Goal: Transaction & Acquisition: Purchase product/service

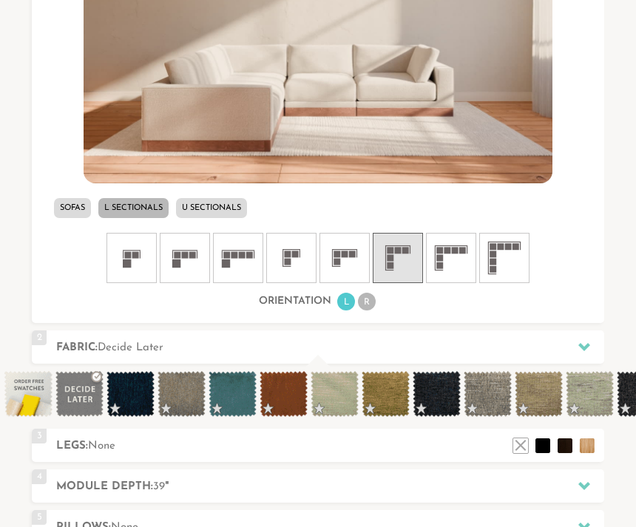
scroll to position [642, 0]
click at [240, 396] on span at bounding box center [232, 394] width 48 height 46
click at [235, 395] on span at bounding box center [232, 394] width 48 height 46
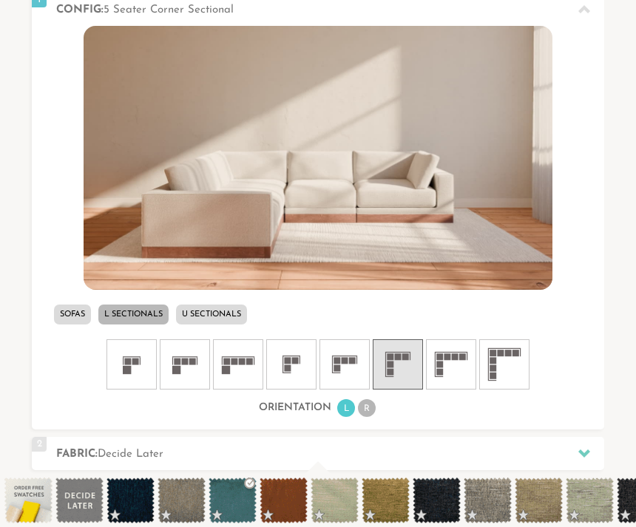
scroll to position [535, 0]
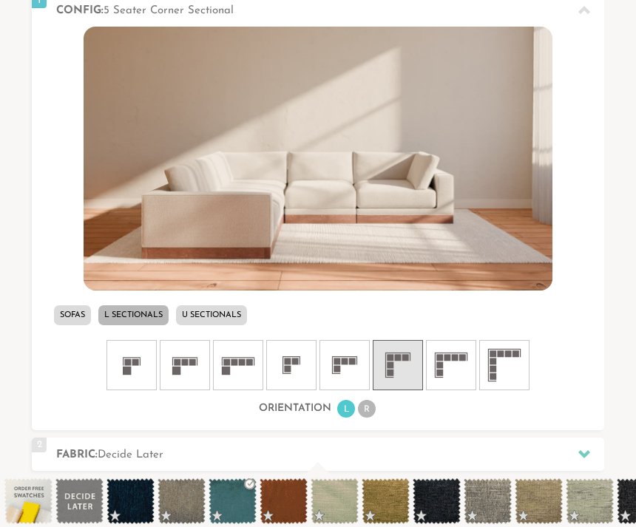
click at [347, 410] on li "L" at bounding box center [346, 409] width 18 height 18
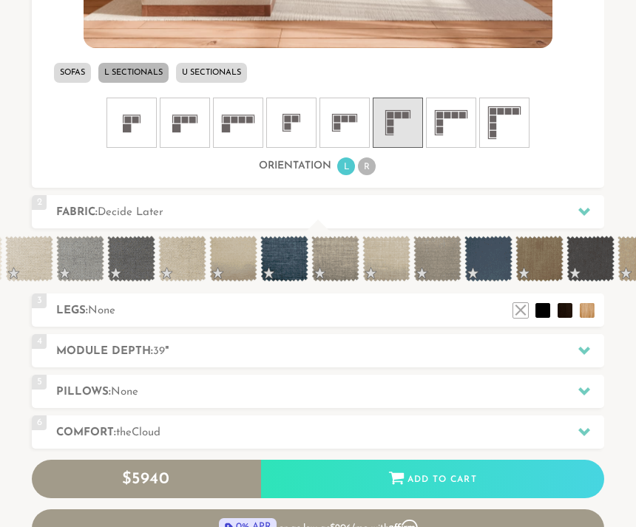
scroll to position [0, 1276]
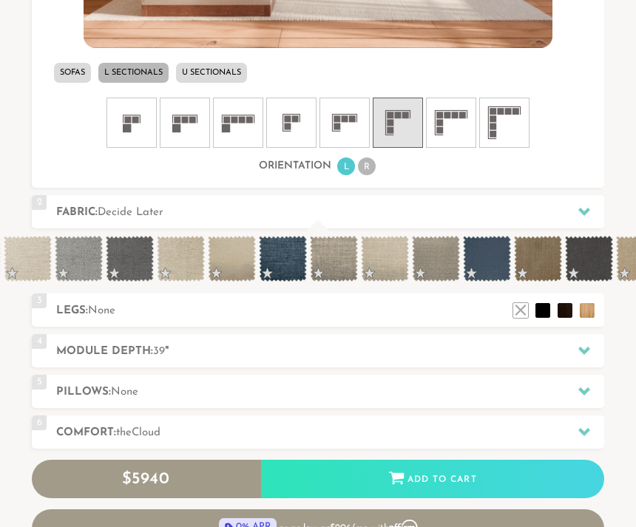
click at [495, 260] on span at bounding box center [487, 259] width 48 height 46
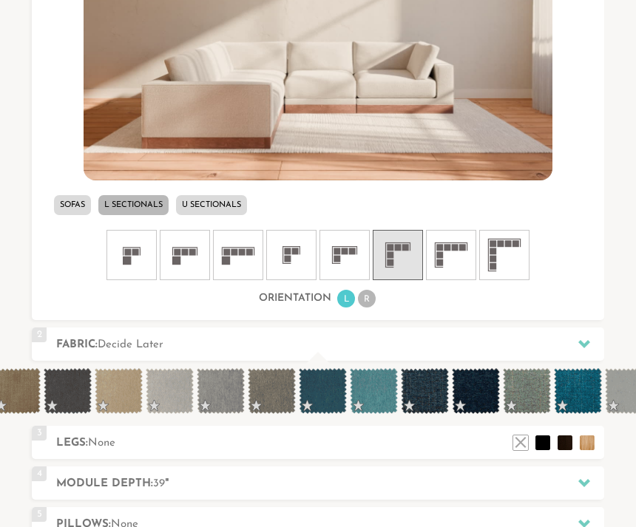
scroll to position [0, 1798]
click at [326, 392] on span at bounding box center [322, 391] width 48 height 46
click at [376, 398] on span at bounding box center [373, 391] width 48 height 46
click at [577, 395] on span at bounding box center [577, 391] width 48 height 46
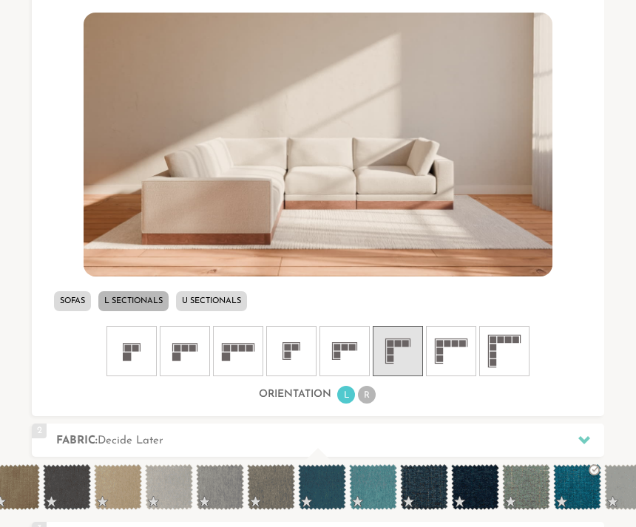
scroll to position [549, 0]
click at [571, 486] on span at bounding box center [577, 487] width 48 height 46
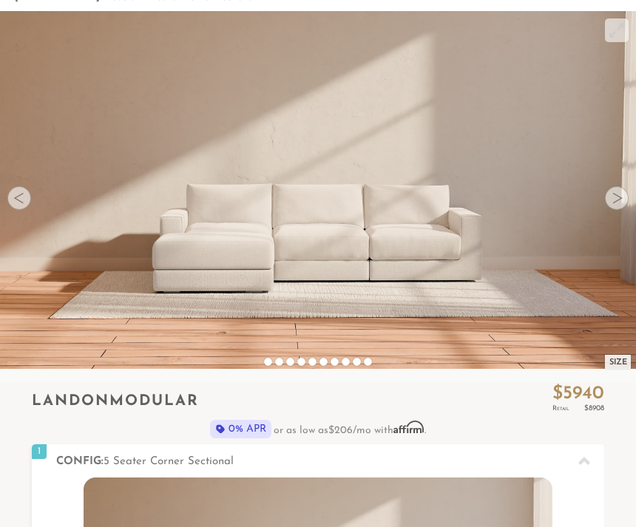
scroll to position [89, 0]
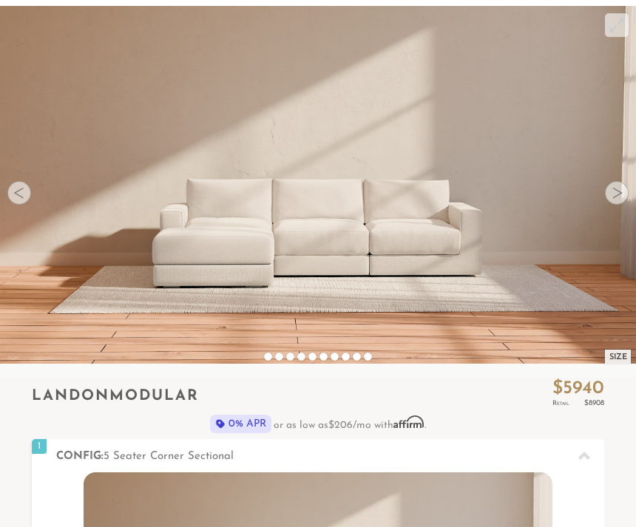
click at [616, 194] on div at bounding box center [617, 193] width 24 height 24
click at [616, 198] on div at bounding box center [617, 193] width 24 height 24
click at [620, 189] on div at bounding box center [617, 193] width 24 height 24
click at [614, 191] on div at bounding box center [617, 193] width 24 height 24
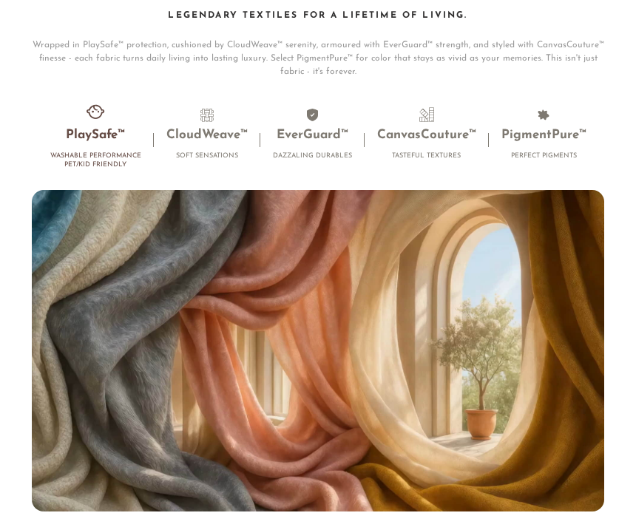
scroll to position [7795, 0]
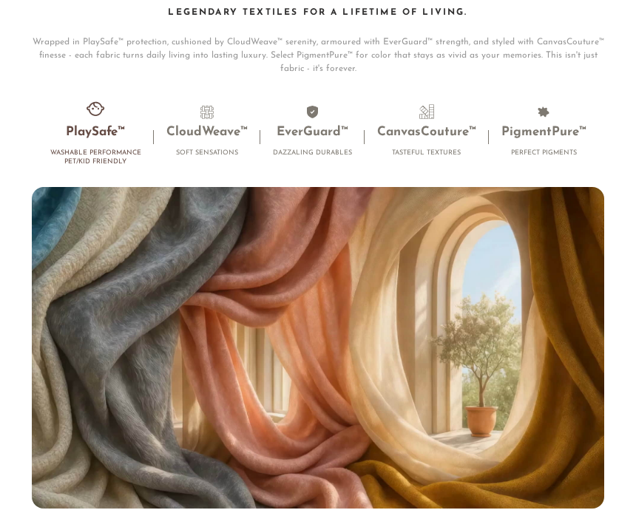
click at [325, 149] on h4 "Dazzaling Durables" at bounding box center [312, 153] width 79 height 9
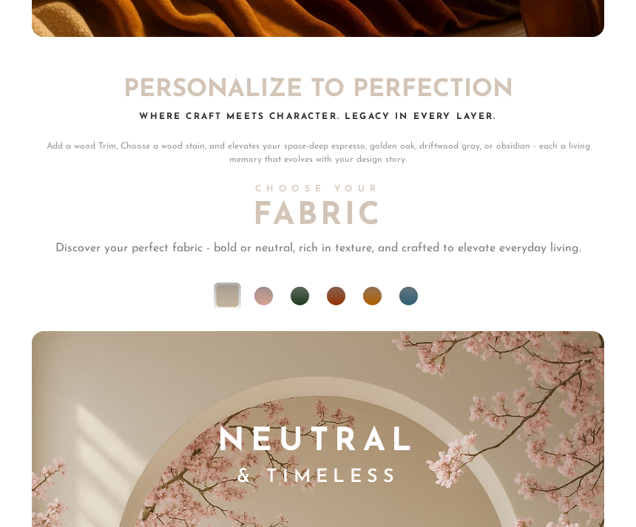
click at [415, 289] on li at bounding box center [408, 297] width 18 height 18
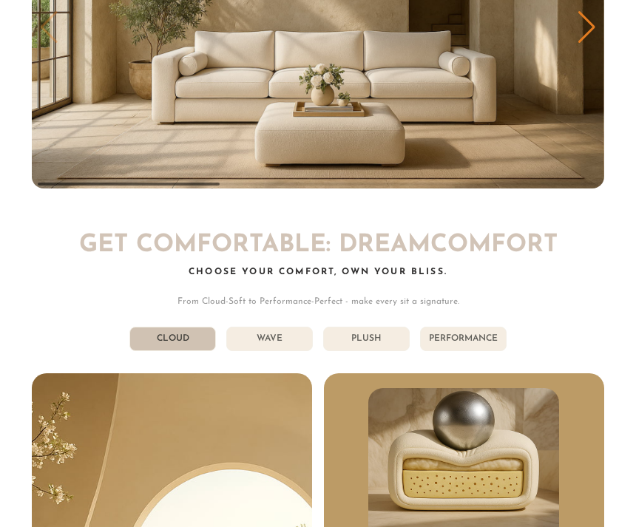
scroll to position [6266, 0]
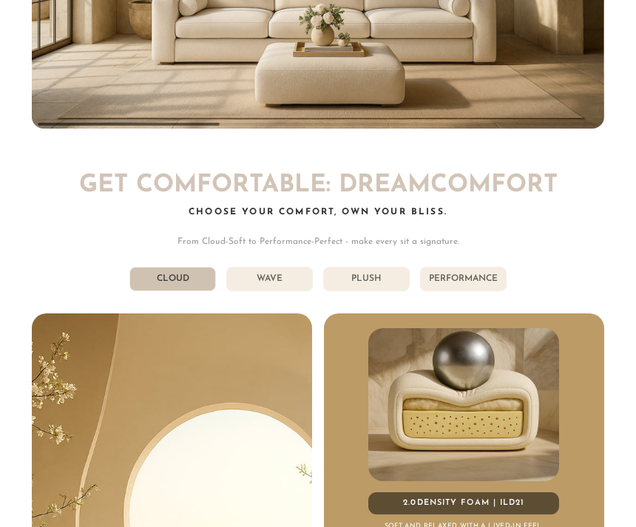
click at [272, 271] on li "Wave" at bounding box center [269, 279] width 86 height 24
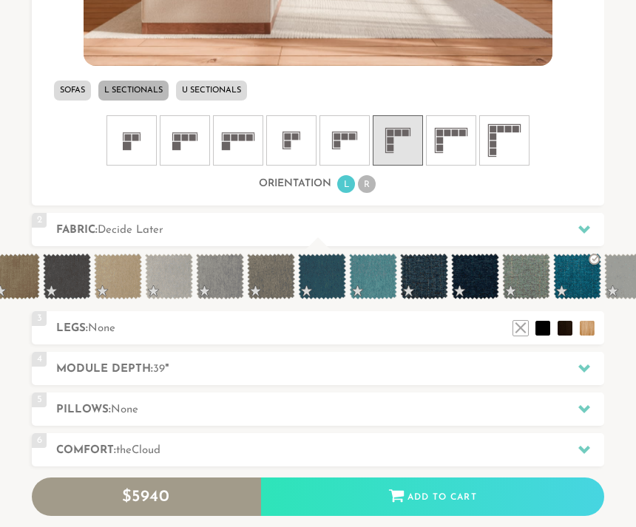
scroll to position [772, 0]
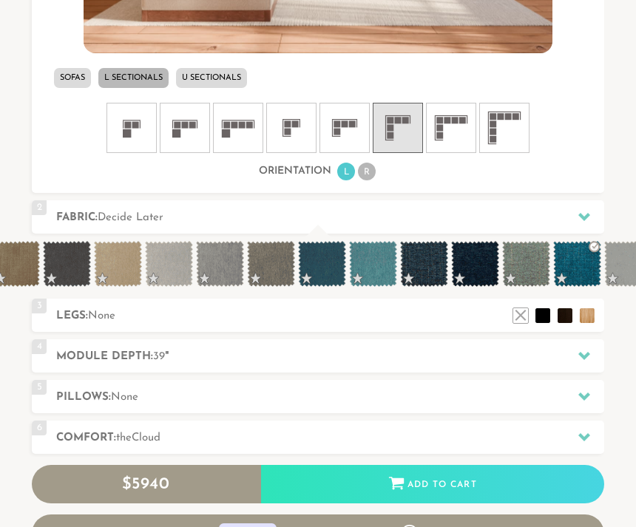
click at [583, 439] on icon at bounding box center [584, 437] width 12 height 12
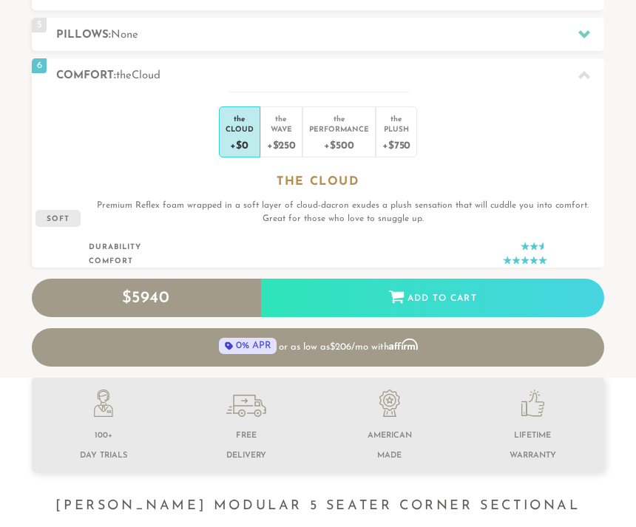
scroll to position [14472, 636]
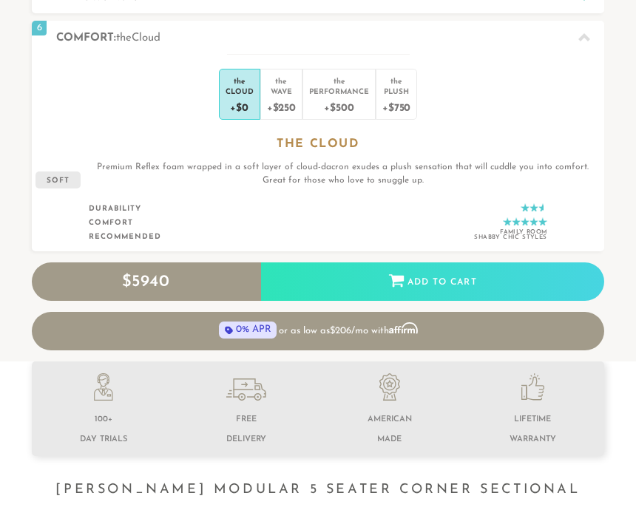
click at [288, 98] on div "+$250" at bounding box center [281, 106] width 29 height 21
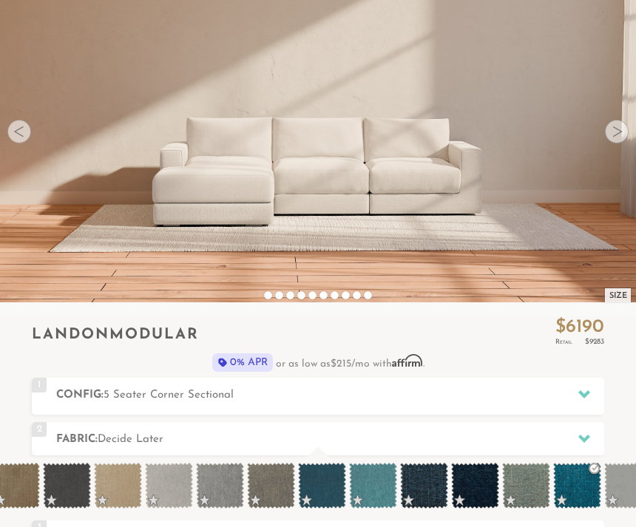
scroll to position [151, 0]
click at [587, 442] on icon at bounding box center [584, 438] width 12 height 12
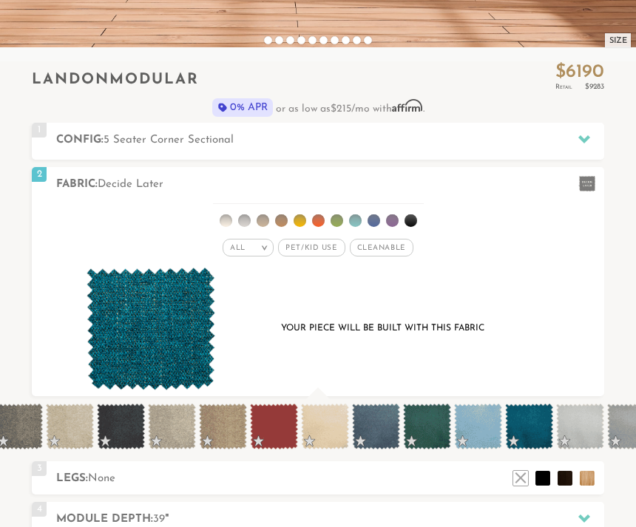
scroll to position [0, 2561]
click at [534, 430] on span at bounding box center [528, 427] width 48 height 46
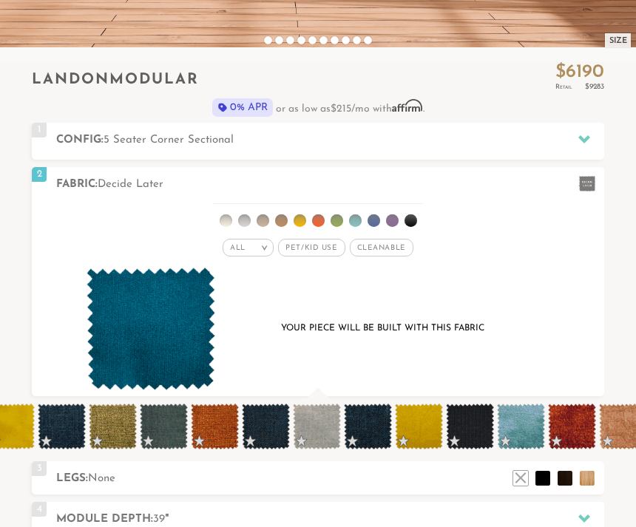
scroll to position [0, 3232]
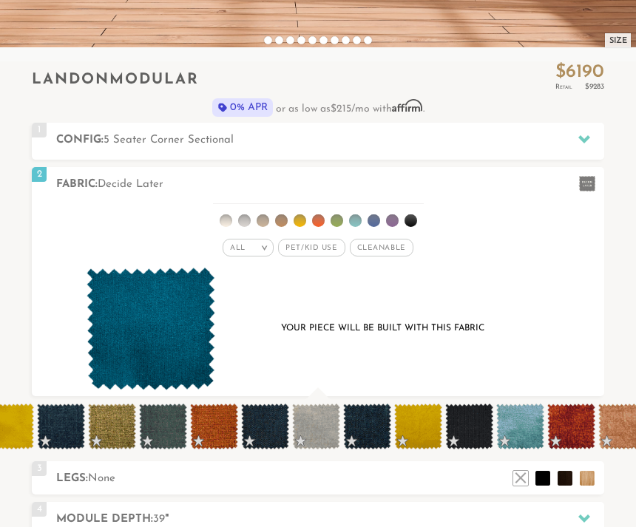
click at [516, 433] on span at bounding box center [520, 427] width 48 height 46
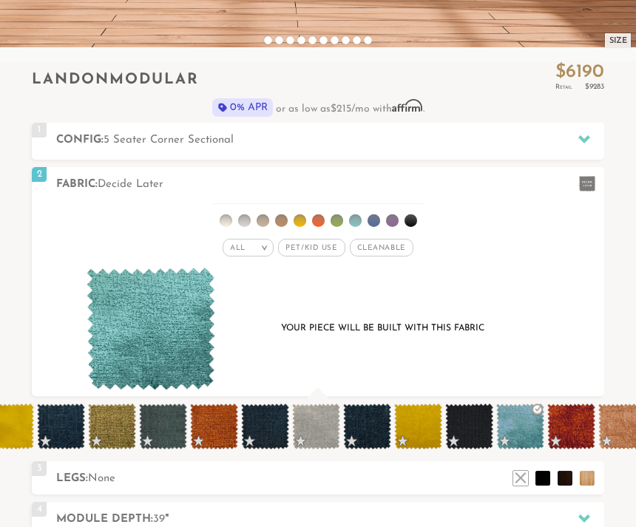
scroll to position [14472, 636]
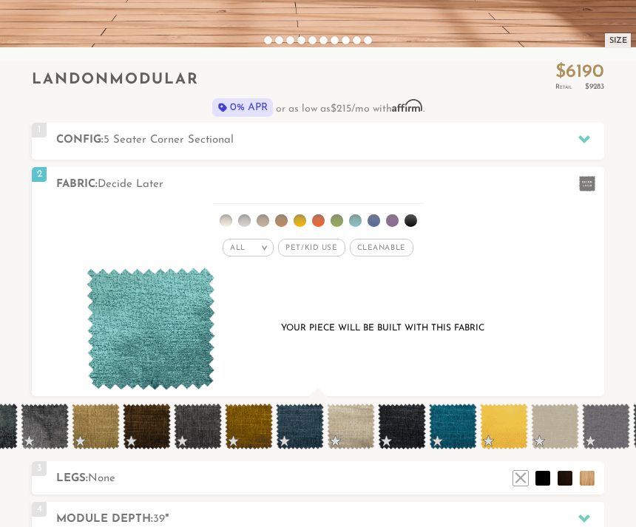
click at [509, 333] on div "Your piece will be built with this fabric" at bounding box center [382, 329] width 283 height 20
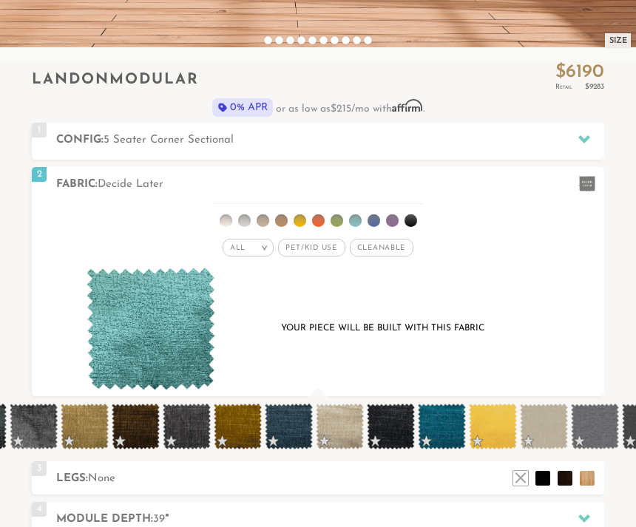
scroll to position [0, 4026]
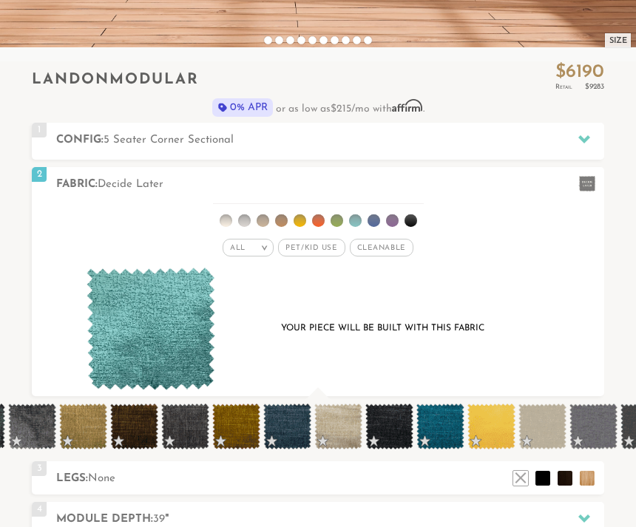
click at [435, 433] on span at bounding box center [440, 427] width 48 height 46
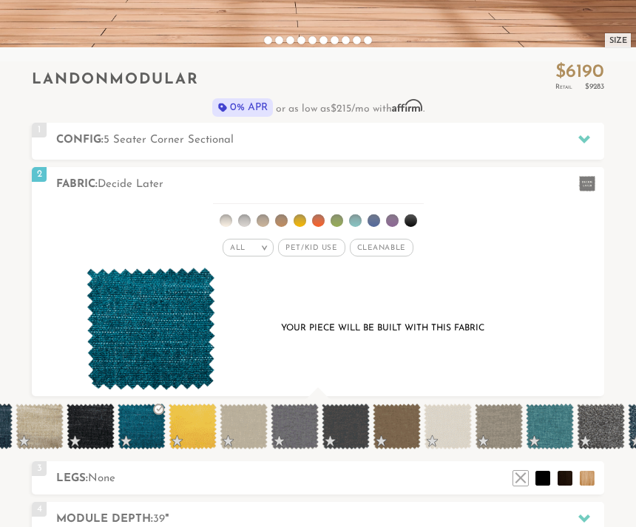
scroll to position [0, 4325]
click at [551, 433] on span at bounding box center [549, 427] width 48 height 46
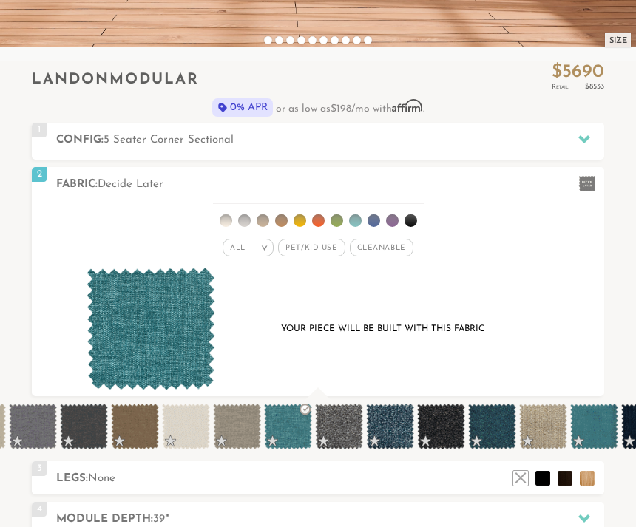
scroll to position [0, 4596]
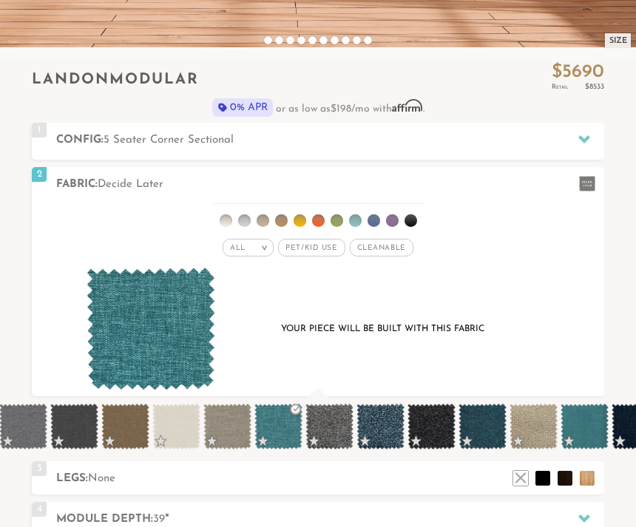
click at [488, 432] on span at bounding box center [482, 427] width 48 height 46
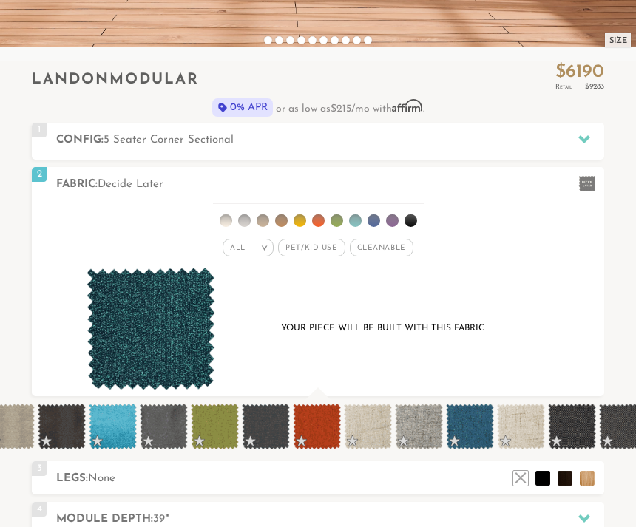
scroll to position [0, 5946]
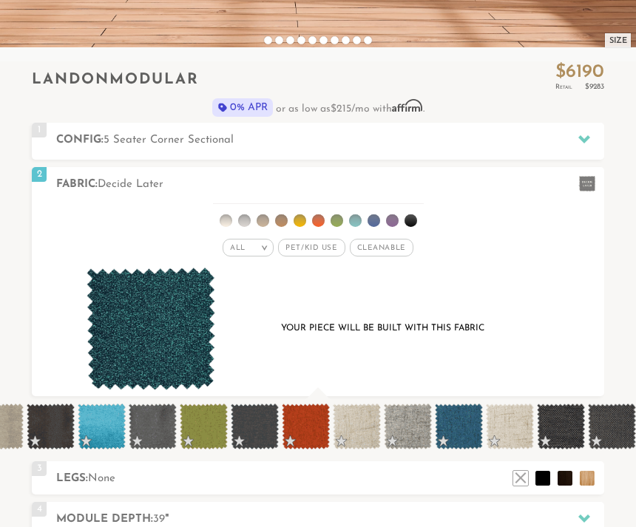
click at [458, 424] on span at bounding box center [459, 427] width 48 height 46
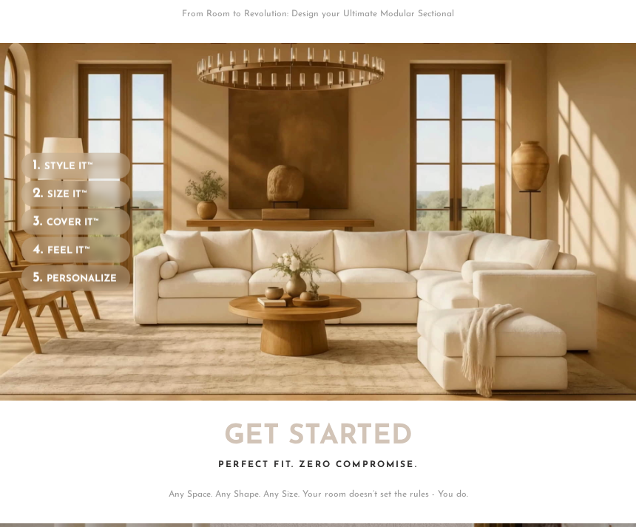
scroll to position [1980, 0]
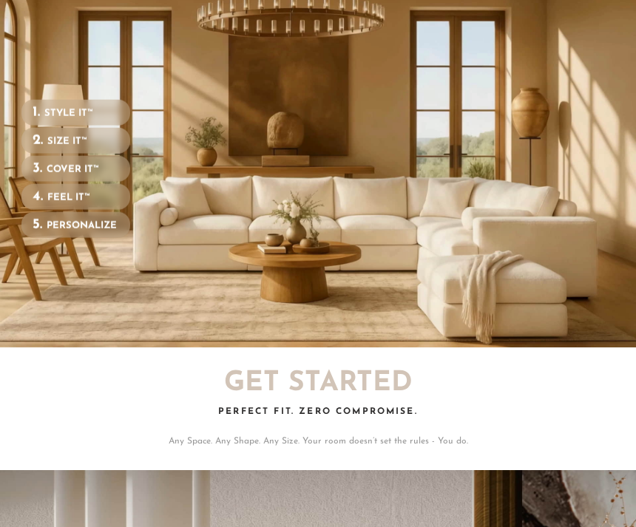
click at [336, 381] on h2 "Get Started" at bounding box center [318, 383] width 572 height 27
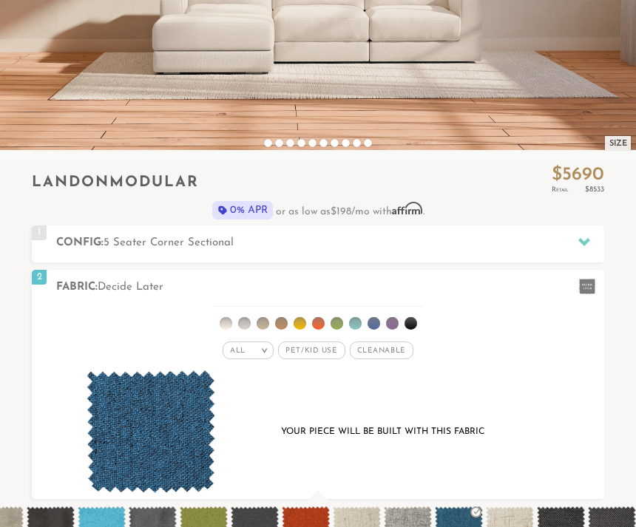
scroll to position [337, 0]
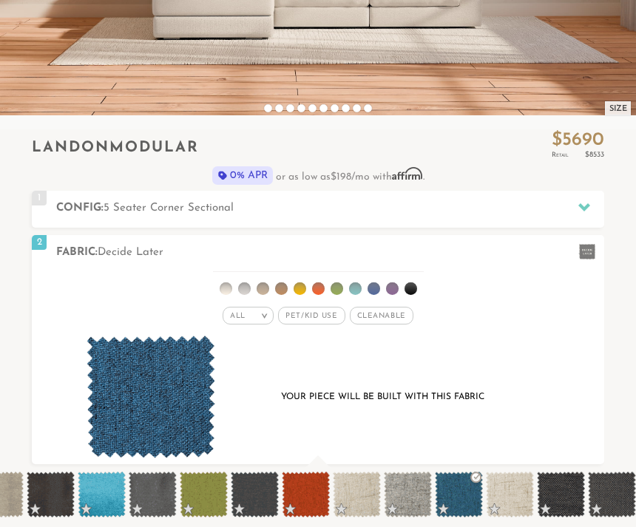
click at [458, 361] on div "Your piece will be built with this fabric" at bounding box center [318, 397] width 515 height 123
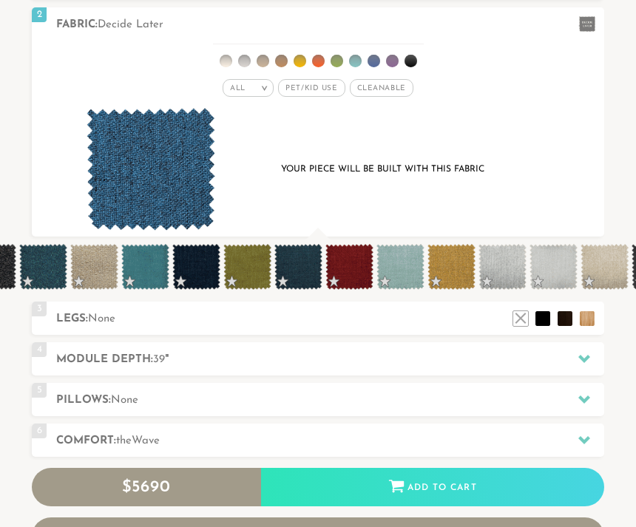
scroll to position [0, 5033]
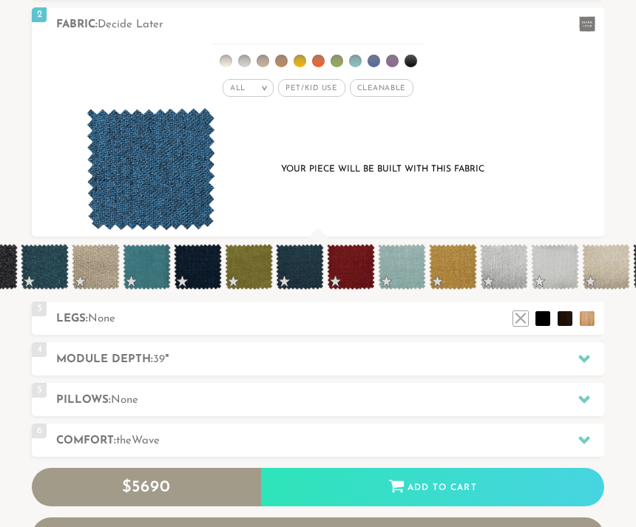
click at [152, 271] on span at bounding box center [147, 267] width 48 height 46
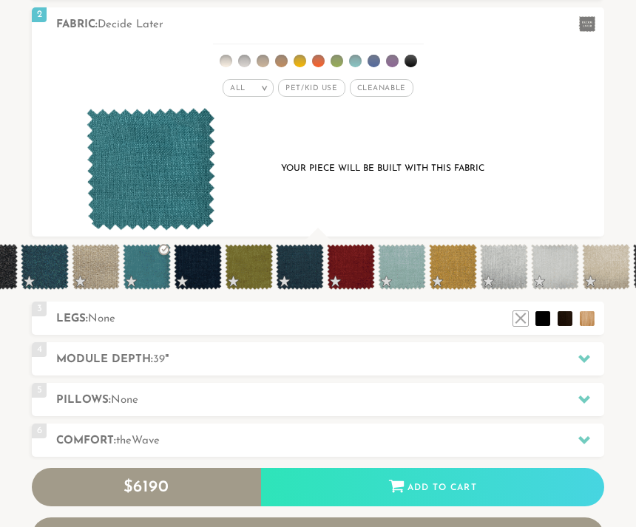
scroll to position [14472, 636]
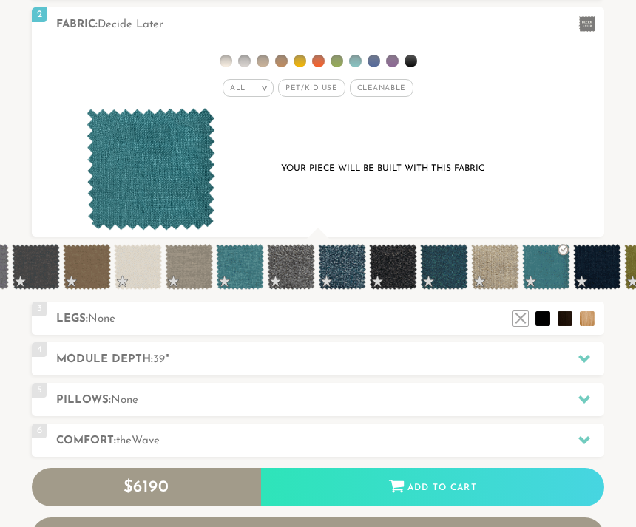
click at [486, 333] on div "3 Legs: None $0 $199 Nailheads:" at bounding box center [318, 318] width 572 height 33
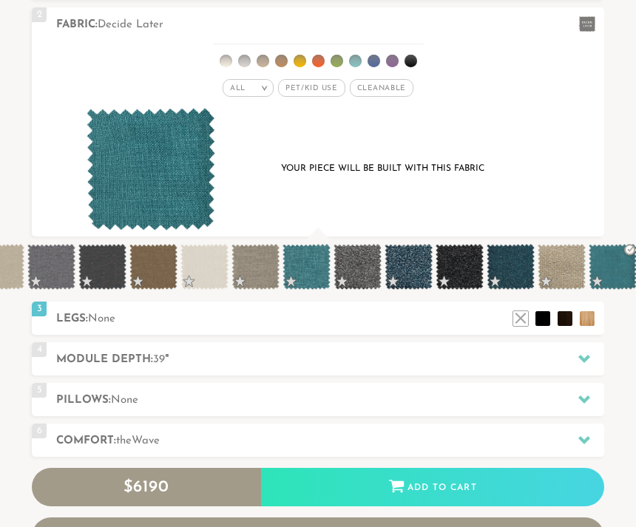
scroll to position [0, 4567]
click at [513, 268] on span at bounding box center [511, 267] width 48 height 46
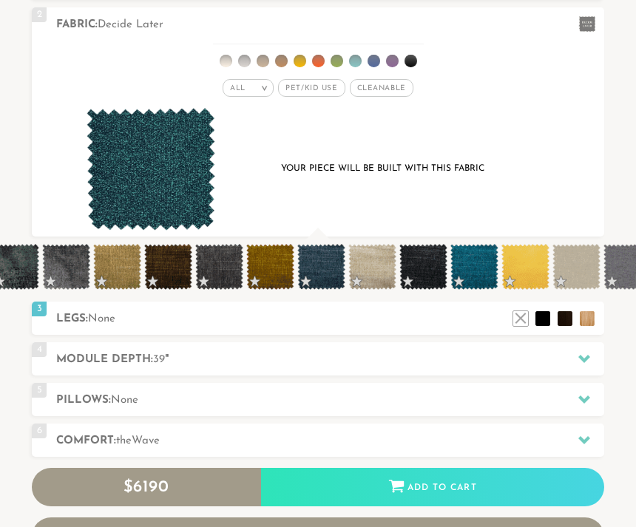
click at [489, 324] on h2 "Legs: None" at bounding box center [330, 318] width 548 height 17
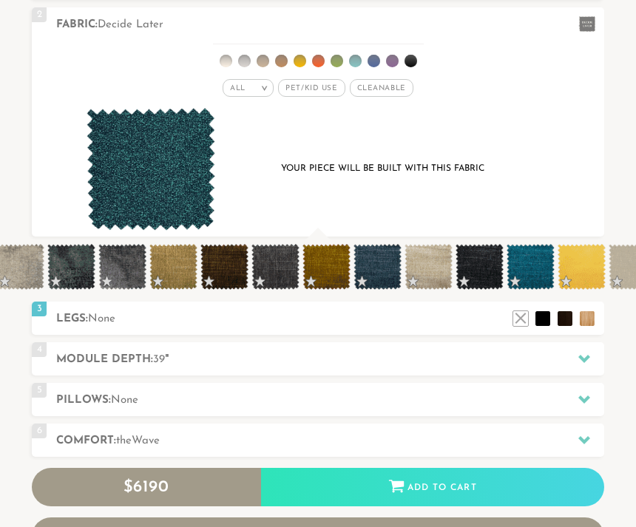
scroll to position [0, 3934]
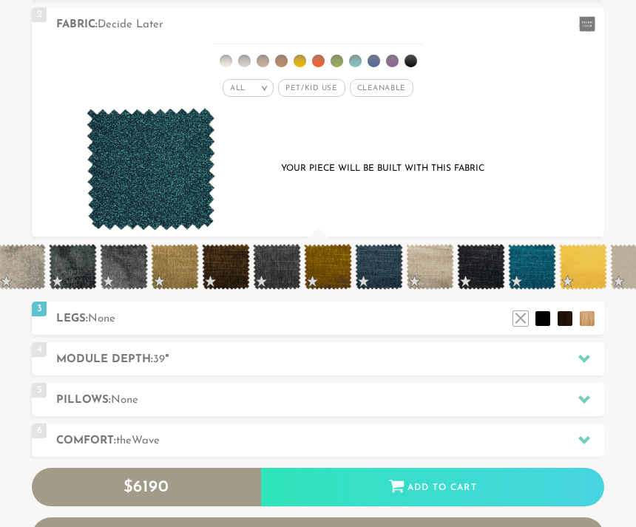
click at [526, 270] on span at bounding box center [532, 267] width 48 height 46
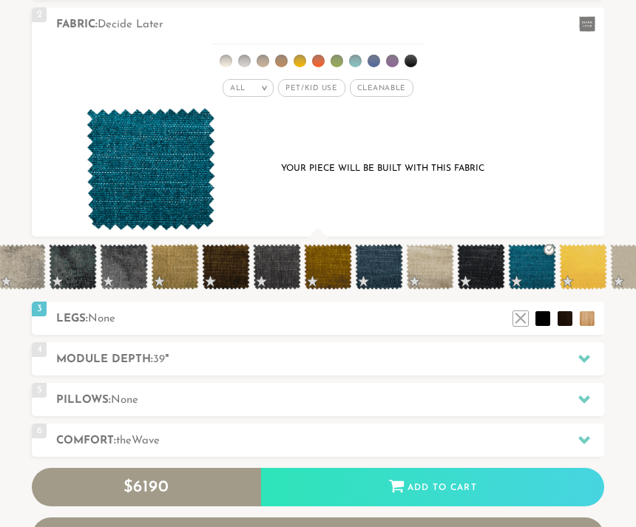
click at [376, 271] on span at bounding box center [379, 267] width 48 height 46
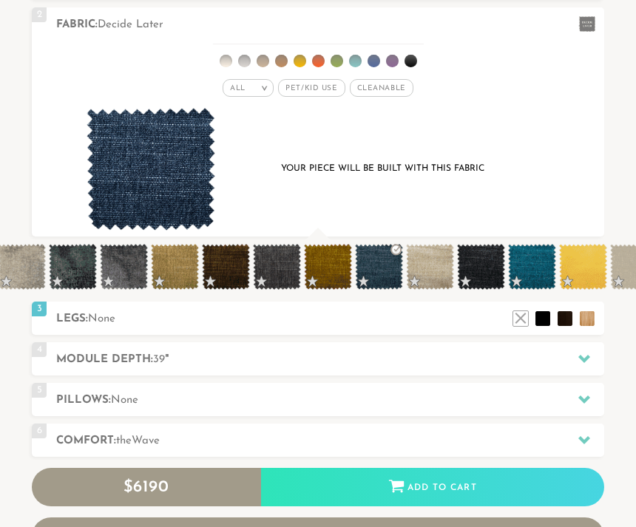
scroll to position [14472, 636]
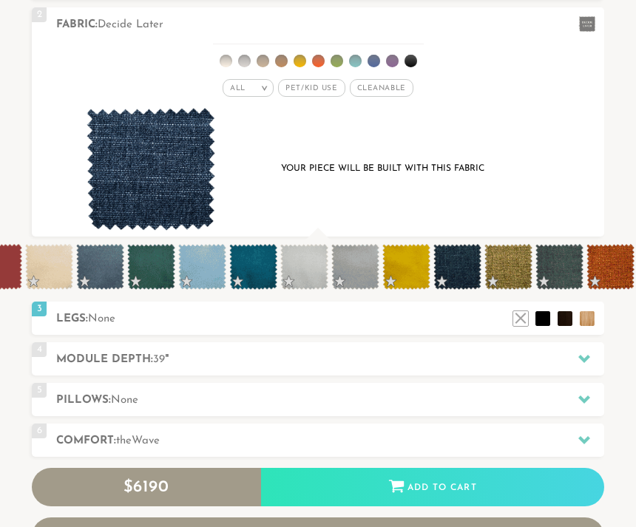
click at [448, 342] on div "4 Module Depth: 39 "" at bounding box center [318, 358] width 572 height 33
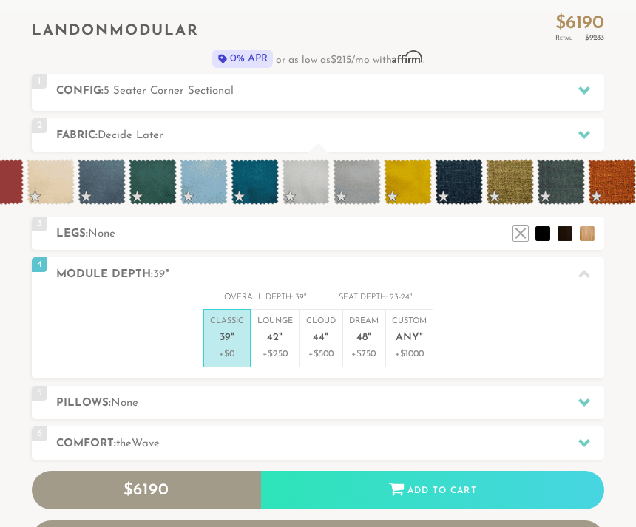
scroll to position [446, 0]
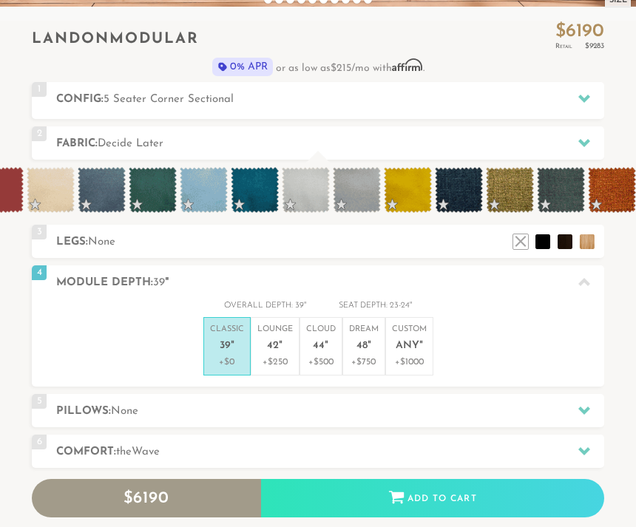
click at [256, 189] on span at bounding box center [255, 190] width 48 height 46
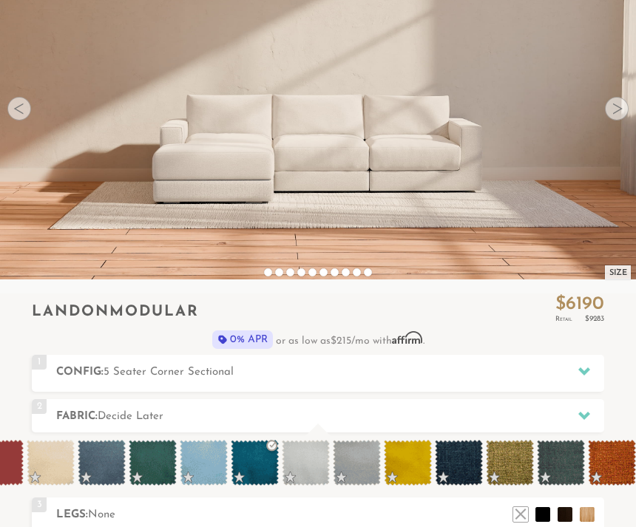
scroll to position [140, 0]
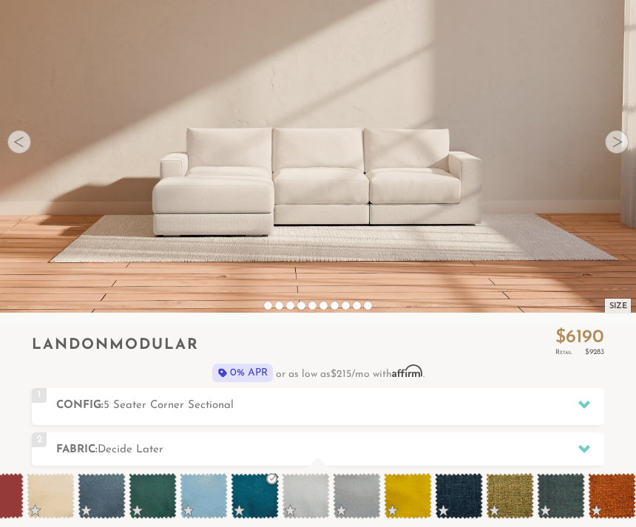
click at [247, 497] on span at bounding box center [255, 496] width 48 height 46
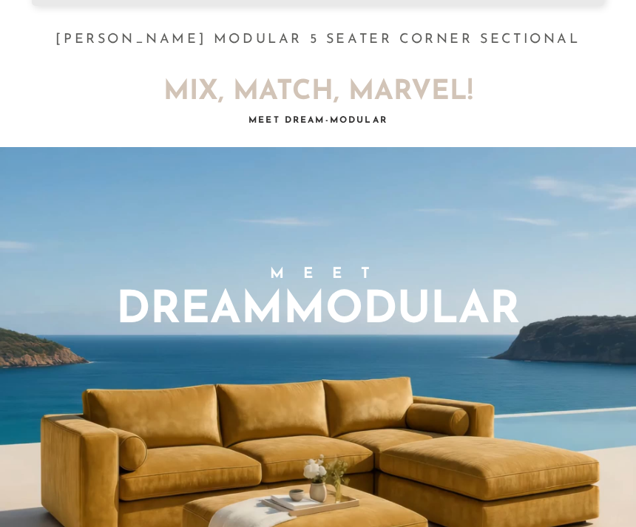
scroll to position [1127, 0]
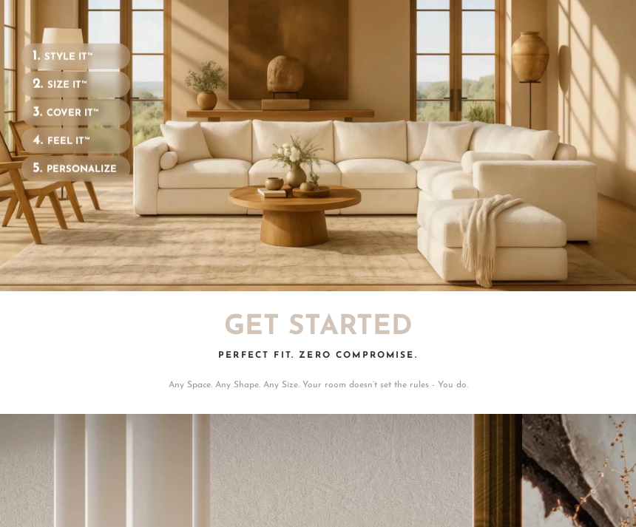
click at [69, 53] on h3 "STYLE IT™ DreamStyle.™" at bounding box center [68, 58] width 49 height 10
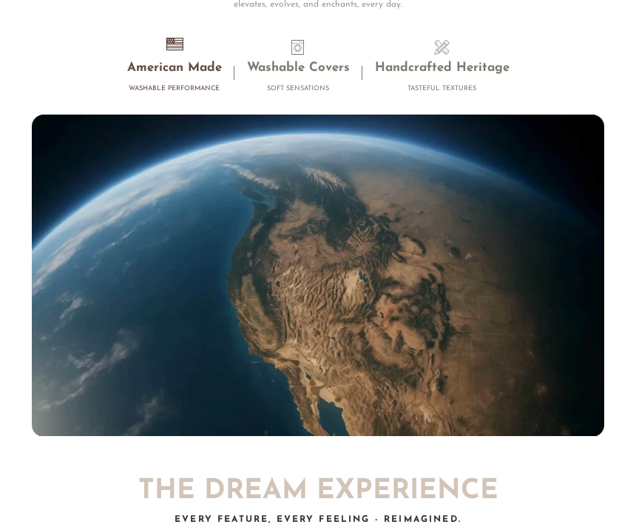
scroll to position [11209, 0]
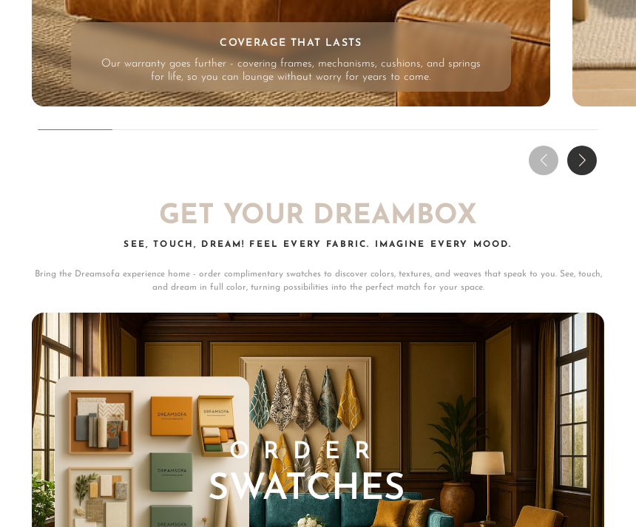
click at [581, 160] on div "Next slide" at bounding box center [582, 161] width 30 height 30
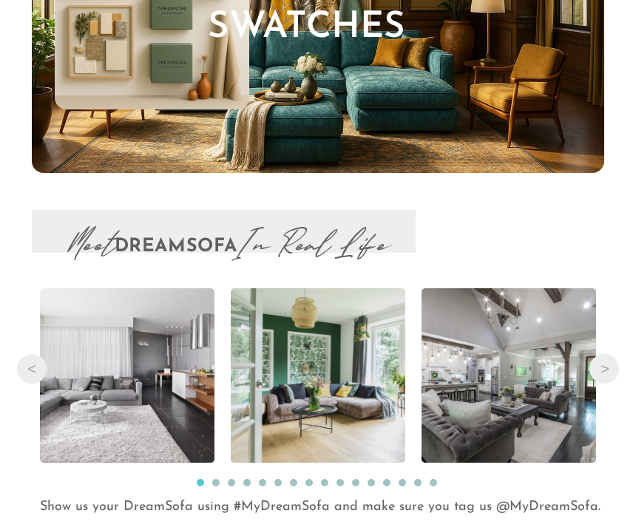
scroll to position [12914, 0]
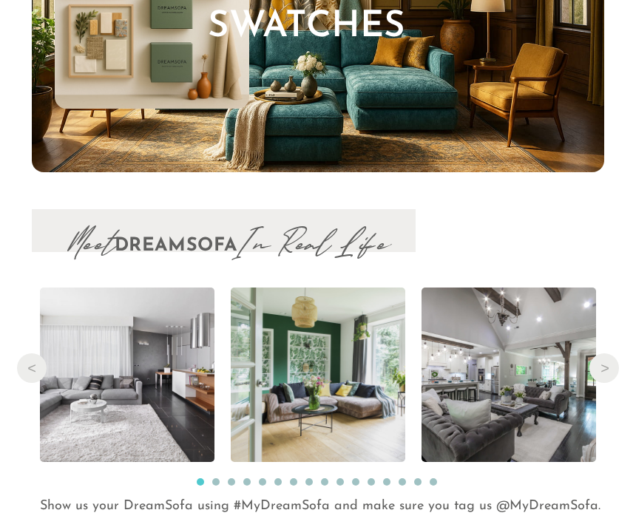
click at [339, 92] on img at bounding box center [318, 11] width 572 height 322
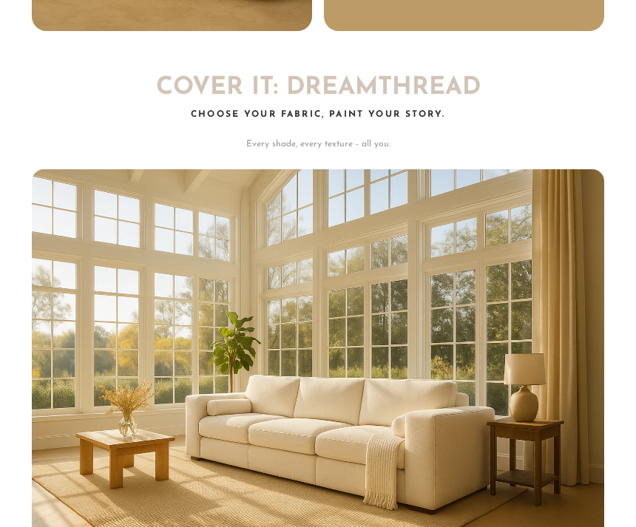
scroll to position [6866, 0]
